Goal: Transaction & Acquisition: Purchase product/service

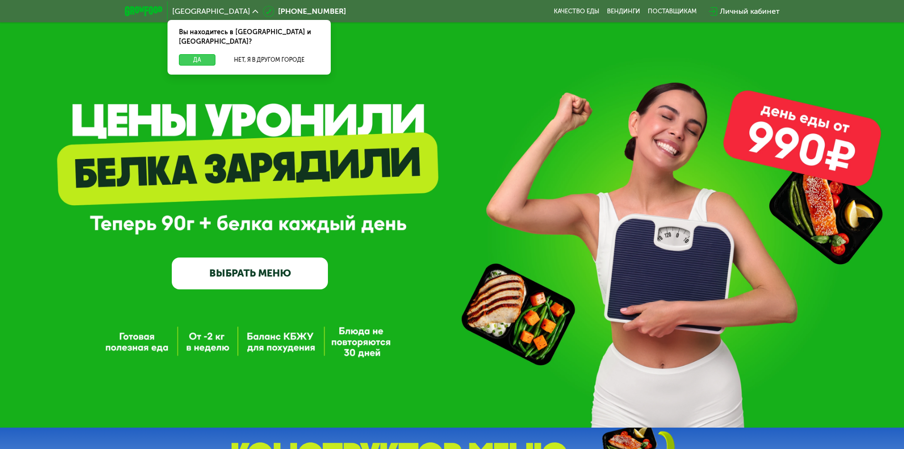
click at [198, 54] on button "Да" at bounding box center [197, 59] width 37 height 11
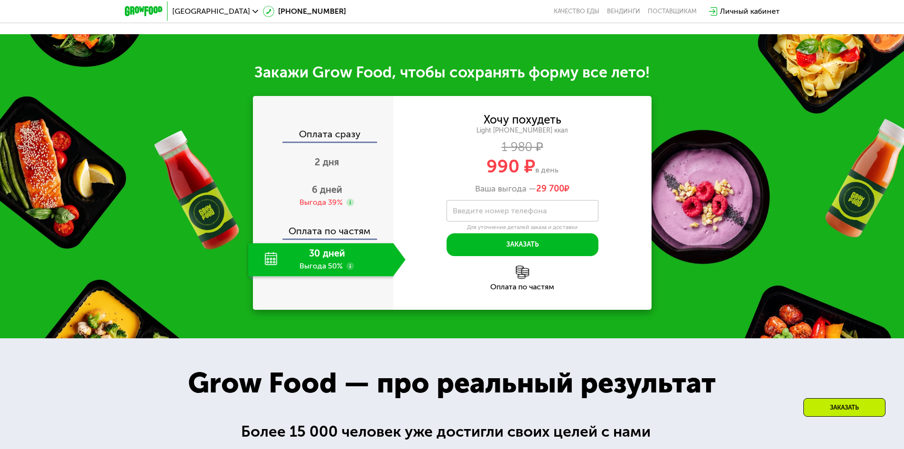
scroll to position [949, 0]
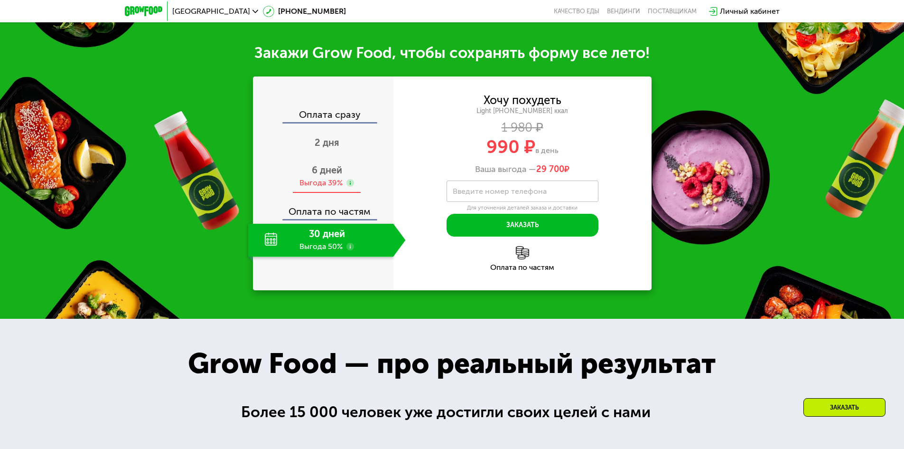
click at [335, 193] on div "6 дней Выгода 39%" at bounding box center [327, 176] width 158 height 33
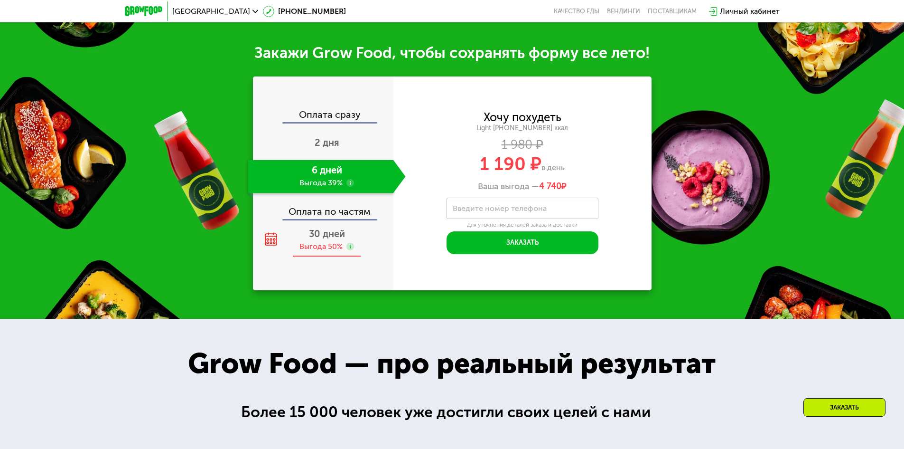
click at [315, 239] on span "30 дней" at bounding box center [327, 233] width 36 height 11
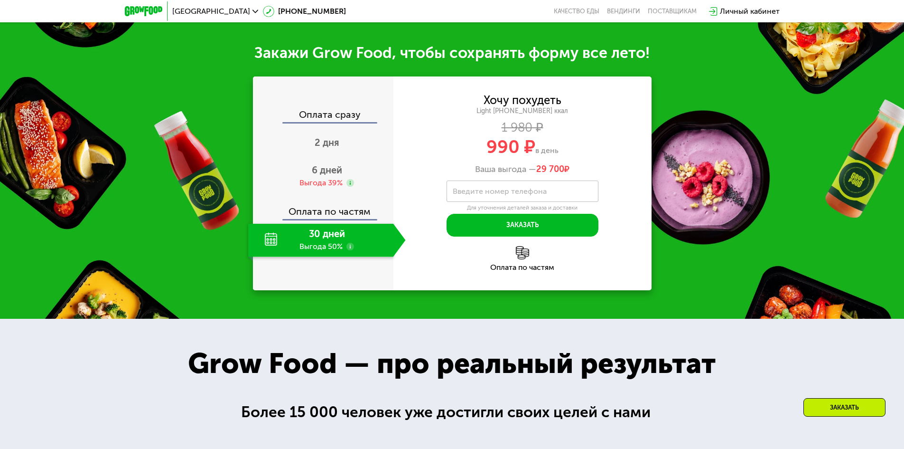
click at [528, 259] on img at bounding box center [522, 252] width 13 height 13
click at [519, 259] on img at bounding box center [522, 252] width 13 height 13
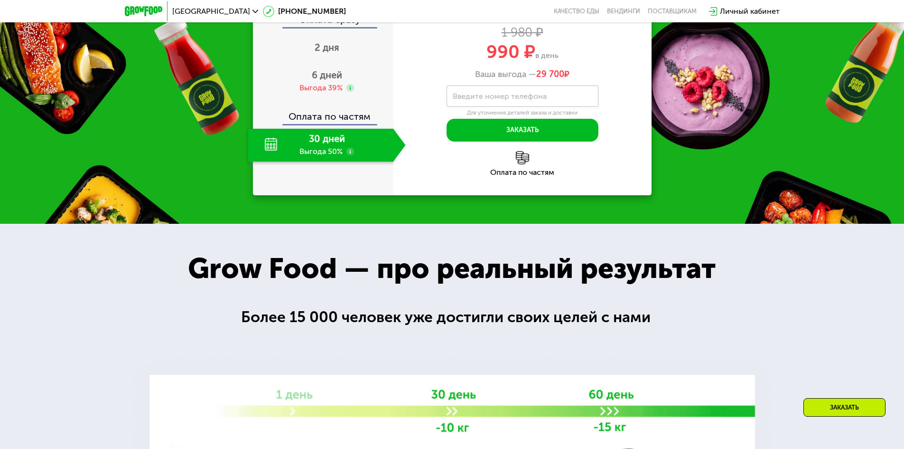
scroll to position [807, 0]
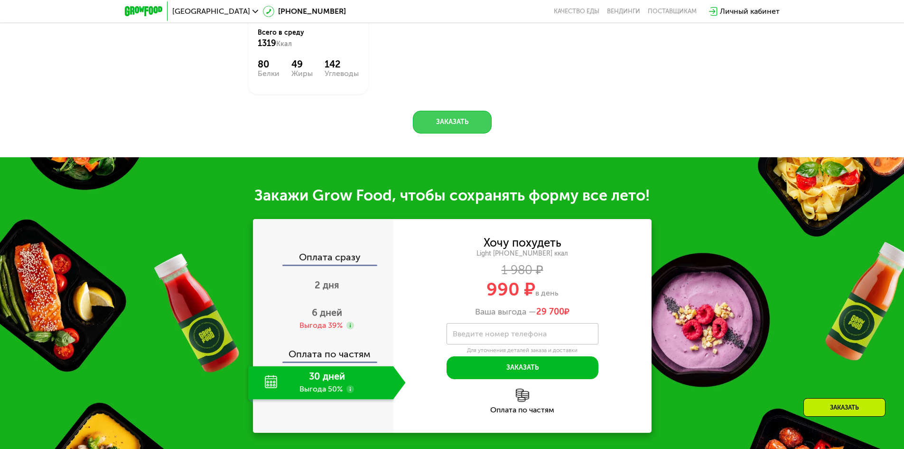
click at [453, 133] on button "Заказать" at bounding box center [452, 122] width 79 height 23
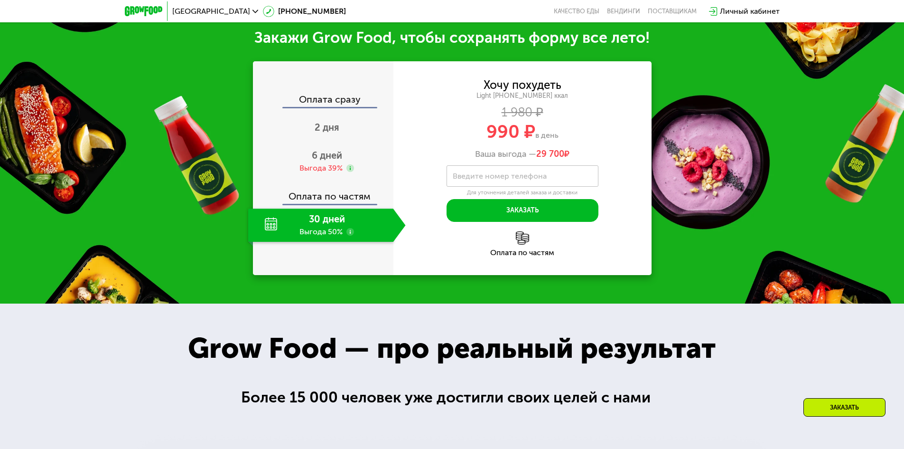
scroll to position [1049, 0]
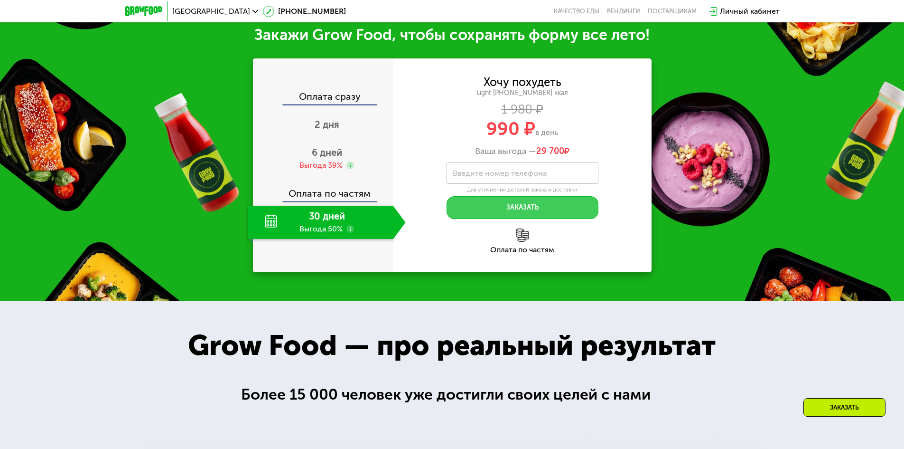
click at [526, 211] on button "Заказать" at bounding box center [523, 207] width 152 height 23
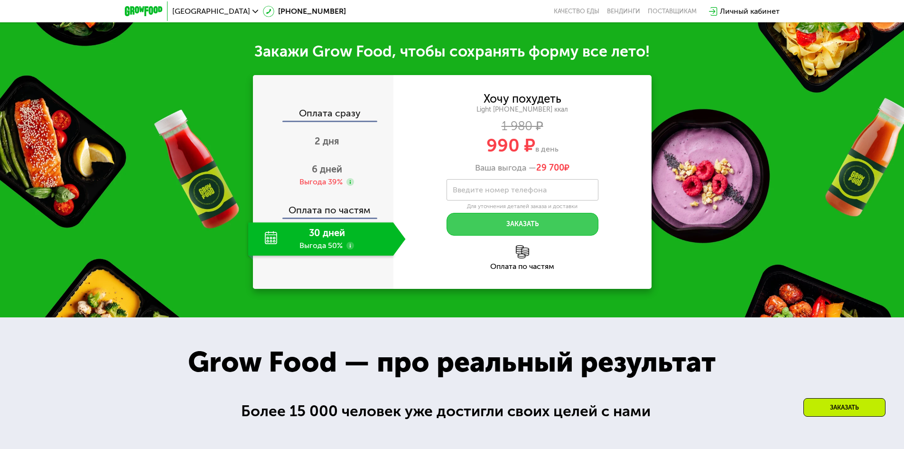
scroll to position [860, 0]
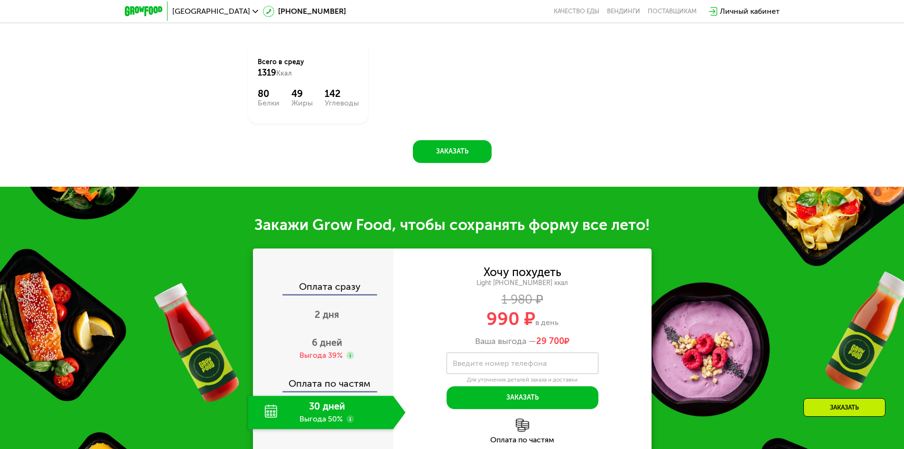
scroll to position [931, 0]
